Goal: Go to known website: Access a specific website the user already knows

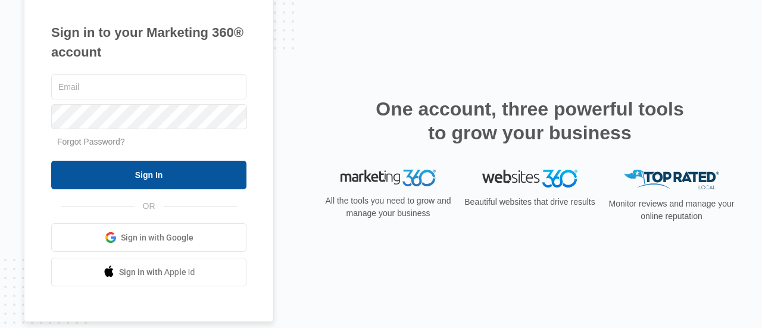
type input "zteixeira@sponsorapet.org"
click at [202, 175] on input "Sign In" at bounding box center [148, 175] width 195 height 29
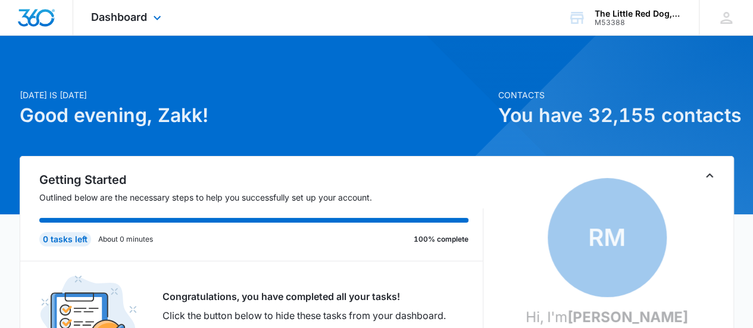
click at [125, 33] on div "Dashboard Apps Websites CRM Shop Payments POS Brand" at bounding box center [127, 17] width 109 height 35
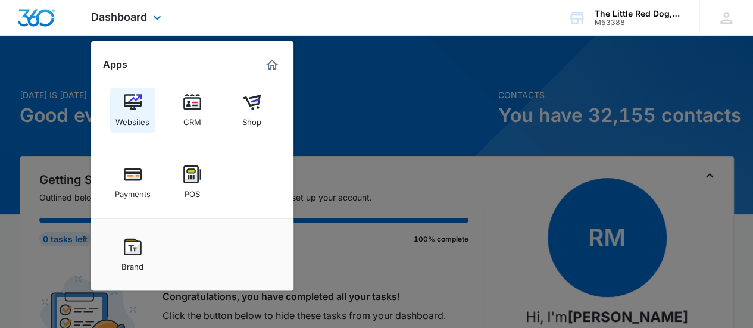
click at [136, 125] on div "Websites" at bounding box center [132, 118] width 34 height 15
